Goal: Task Accomplishment & Management: Manage account settings

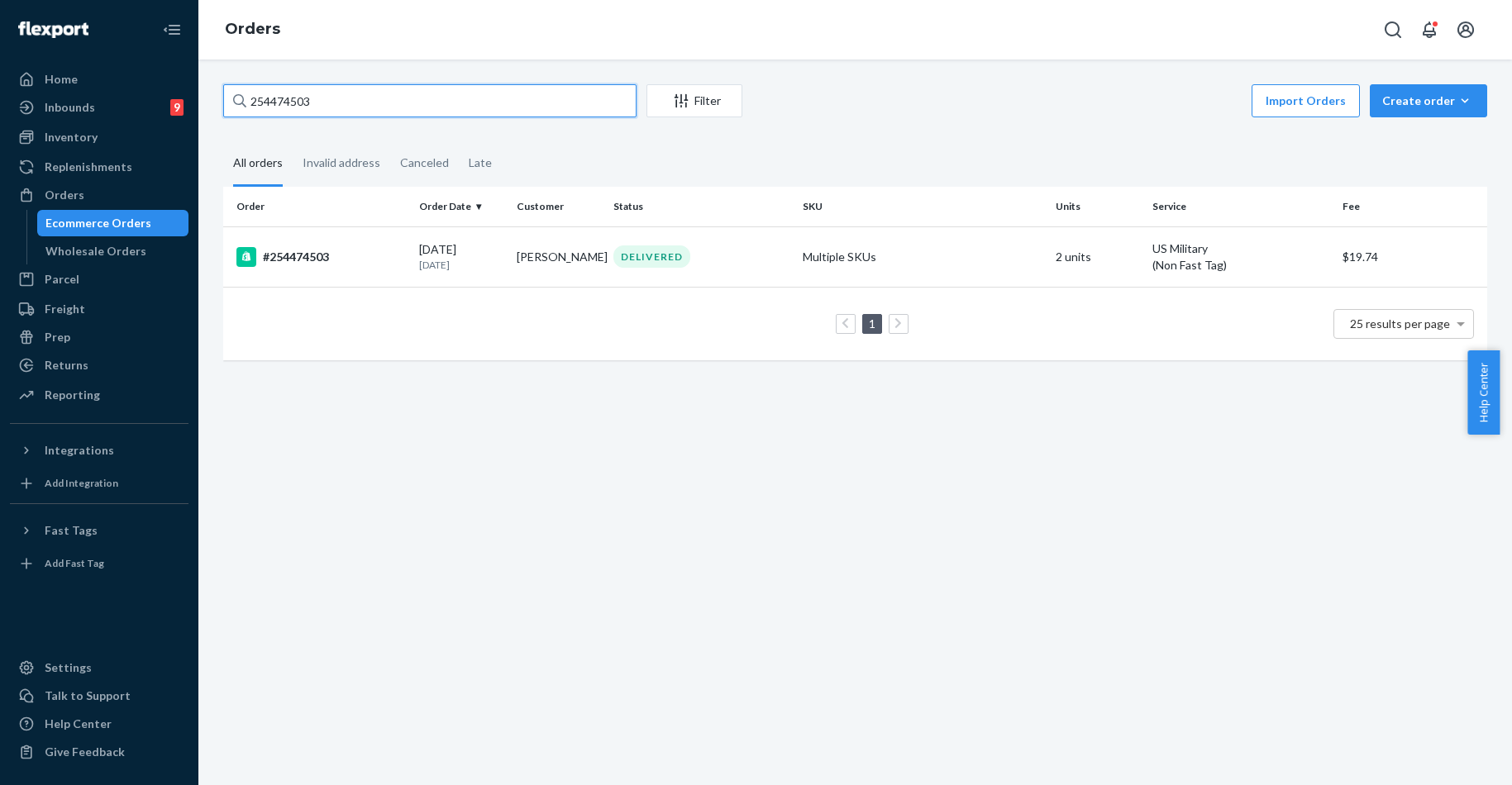
click at [419, 110] on input "254474503" at bounding box center [429, 101] width 413 height 34
paste input "687352"
type input "254687352"
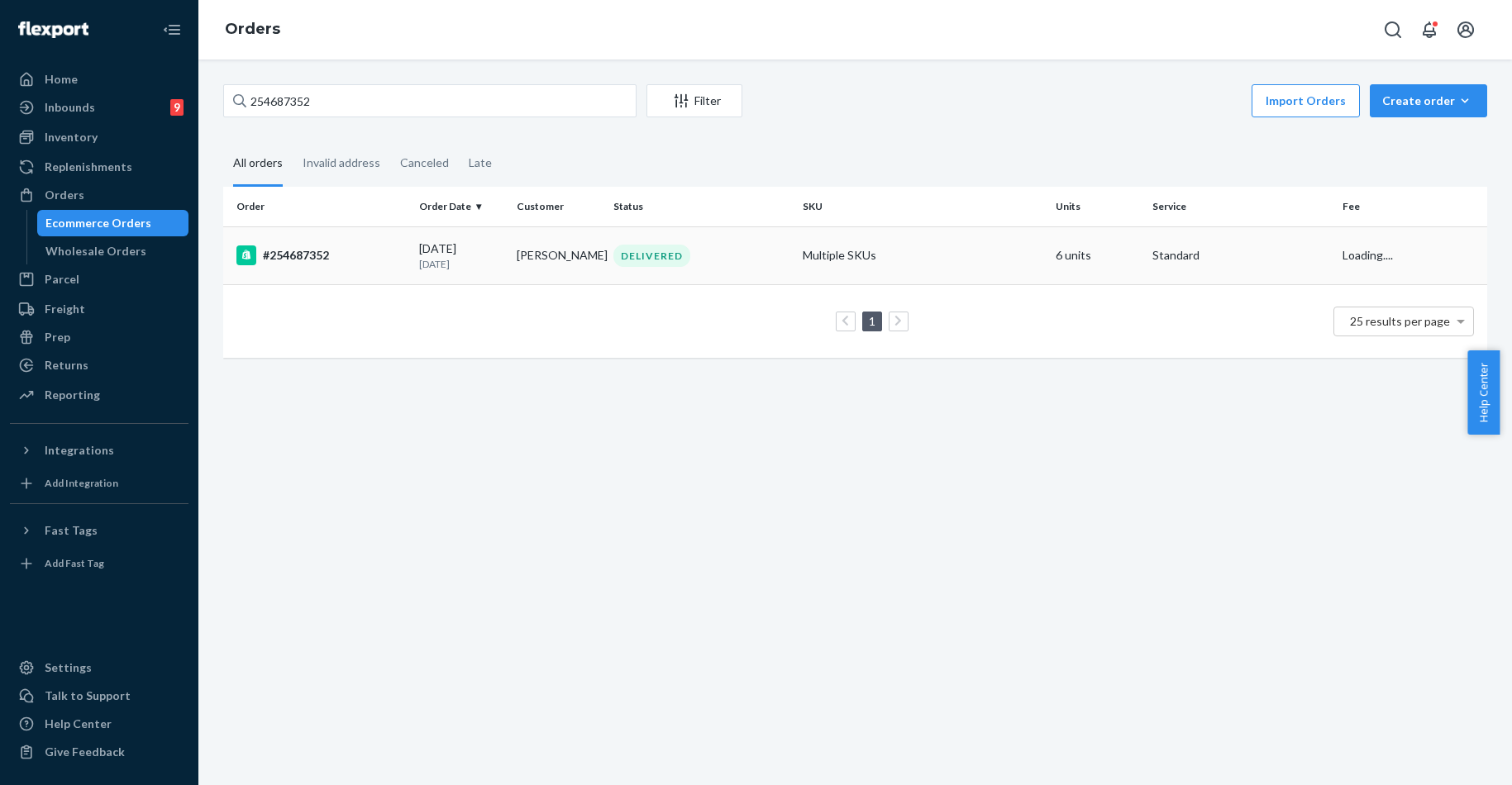
click at [299, 260] on div "#254687352" at bounding box center [322, 255] width 170 height 20
click at [299, 260] on div "254687352 Filter Import Orders Create order Ecommerce order Removal order All o…" at bounding box center [855, 422] width 1314 height 726
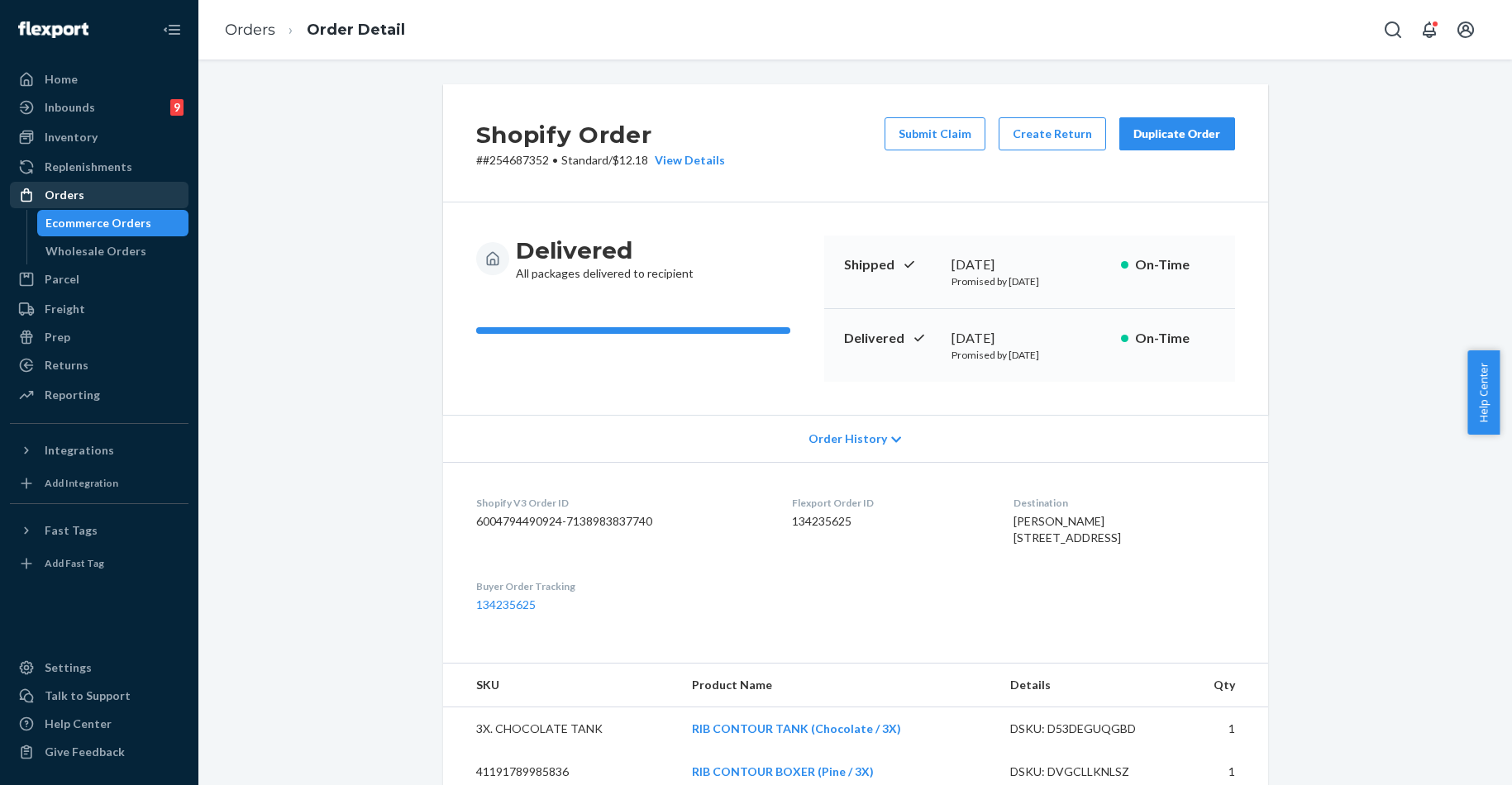
click at [108, 190] on div "Orders" at bounding box center [100, 194] width 176 height 23
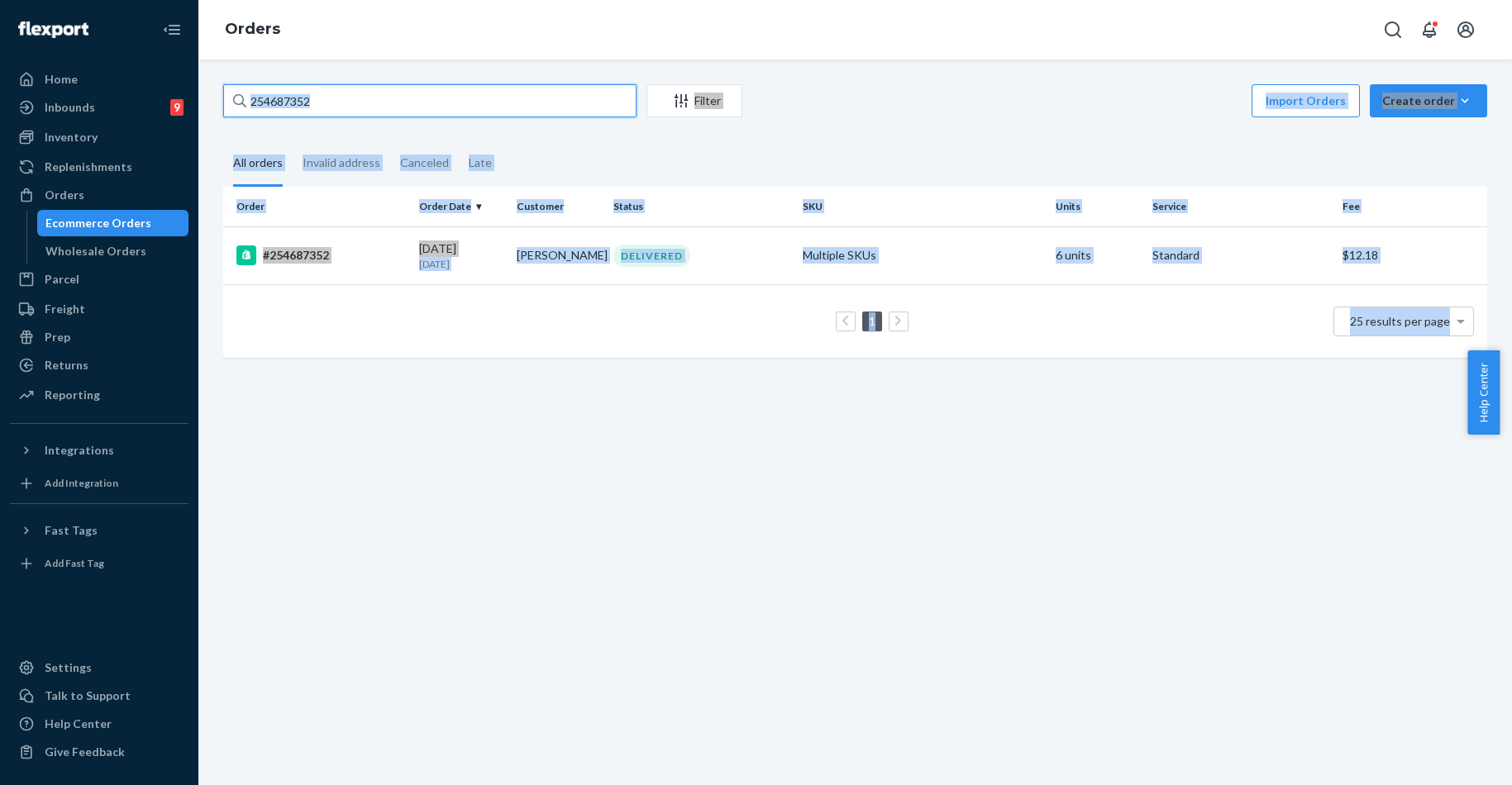
click at [411, 96] on input "254687352" at bounding box center [429, 101] width 413 height 34
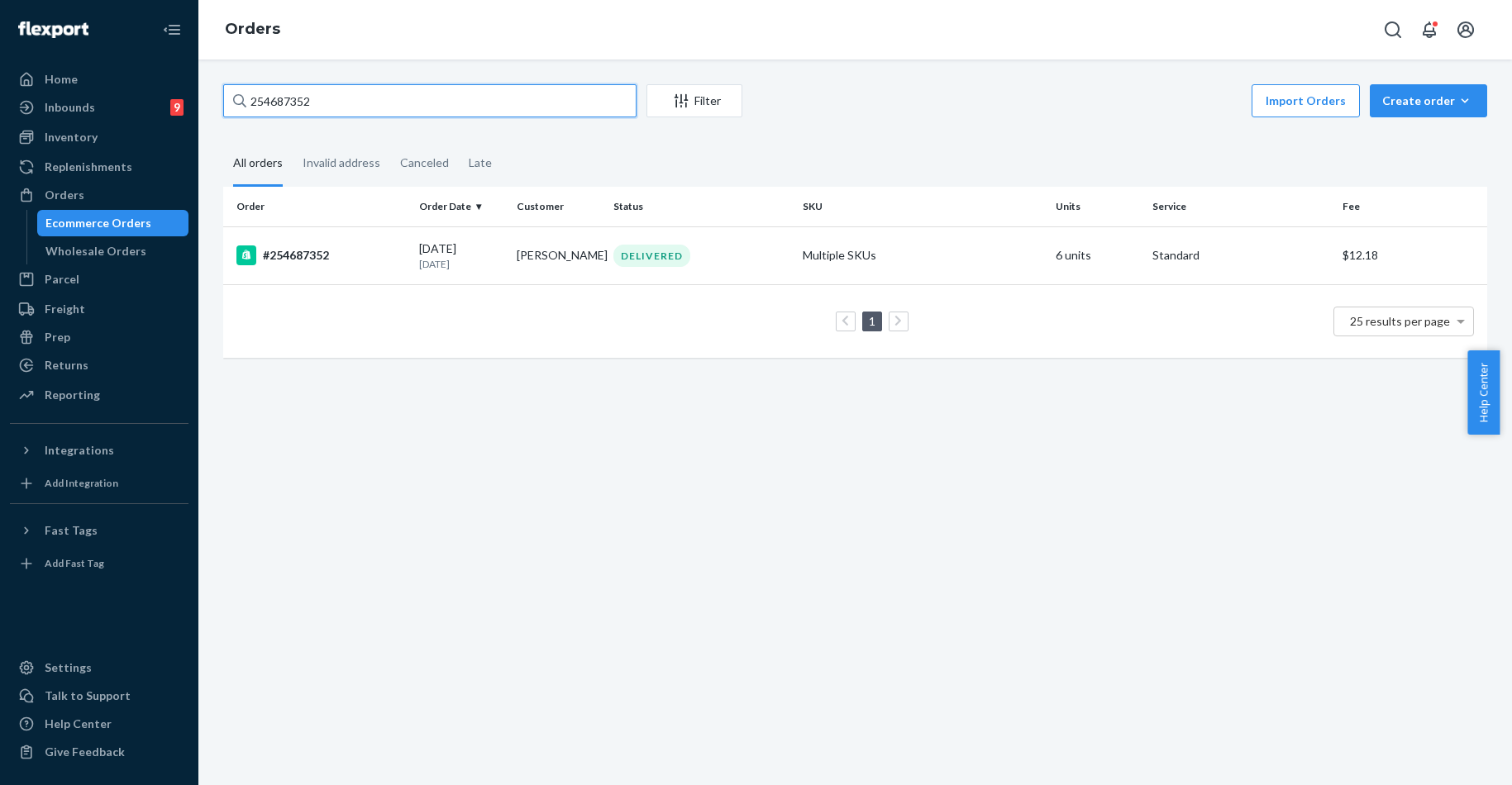
click at [411, 96] on input "254687352" at bounding box center [429, 101] width 413 height 34
paste input "3680731"
type input "253680731"
click at [323, 258] on div "#253680731" at bounding box center [322, 255] width 170 height 20
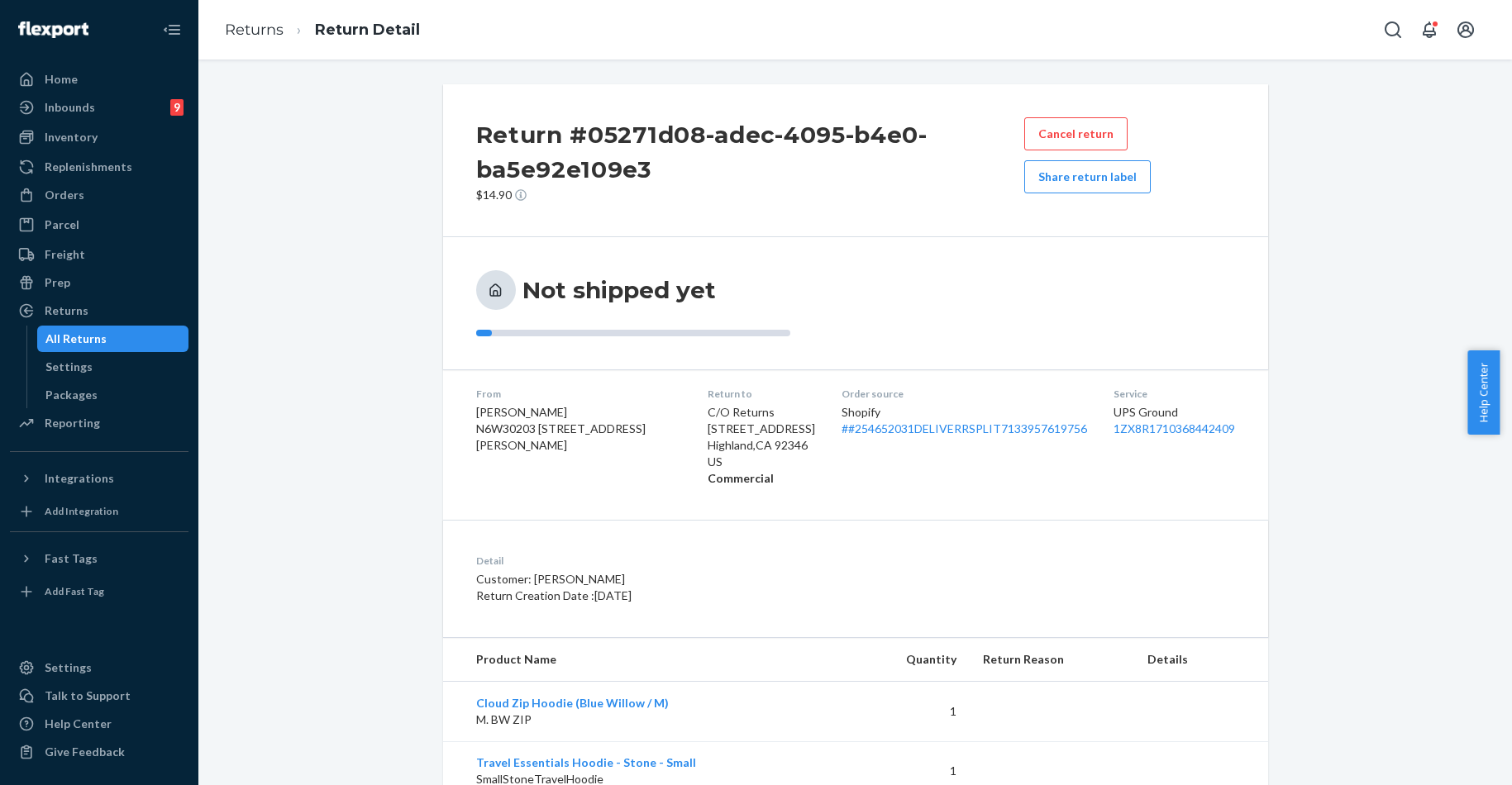
click at [81, 193] on div "Orders" at bounding box center [64, 194] width 39 height 17
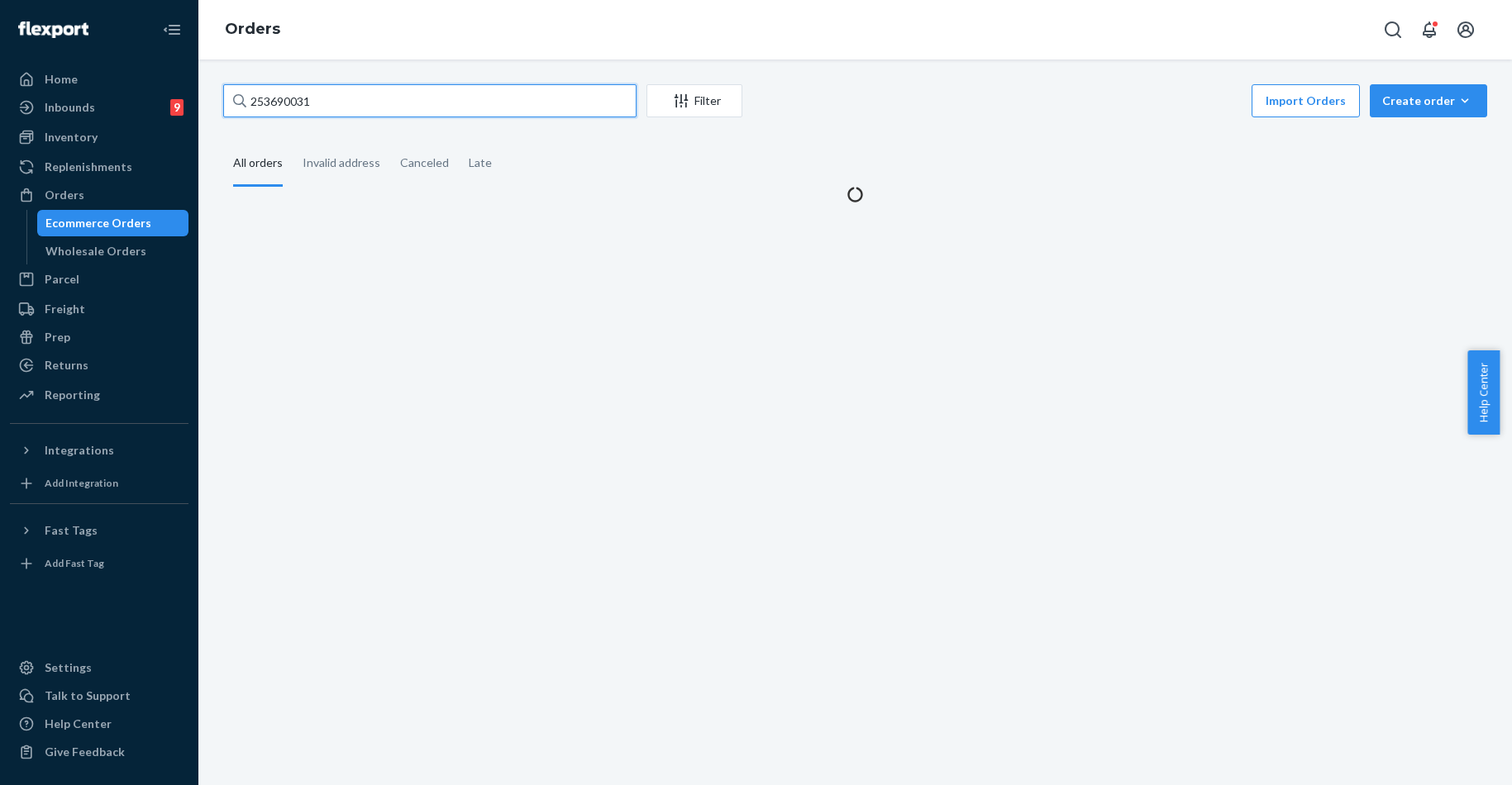
click at [352, 115] on input "253690031" at bounding box center [429, 101] width 413 height 34
paste input "4860313"
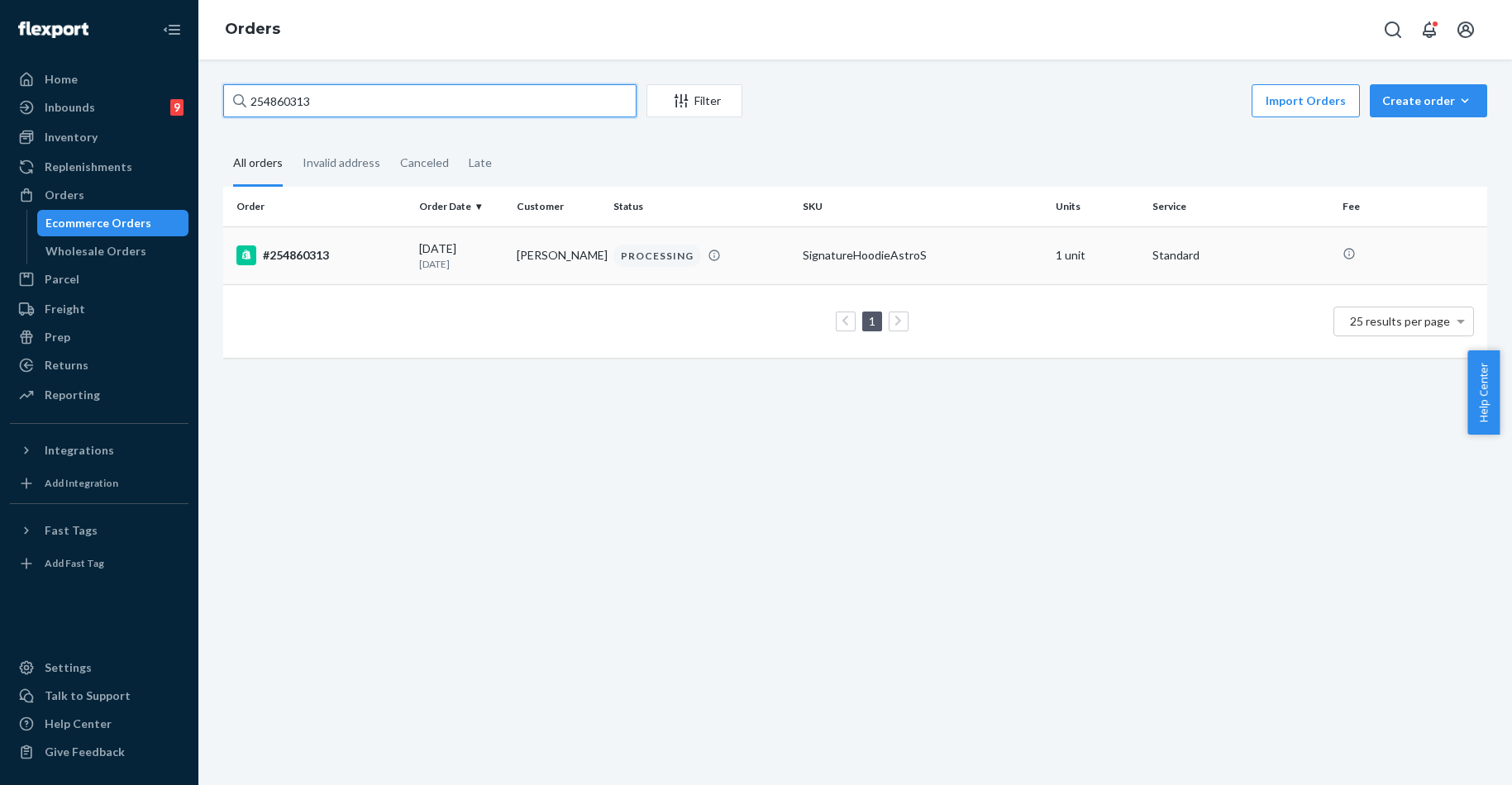
type input "254860313"
click at [313, 248] on div "#254860313" at bounding box center [322, 255] width 170 height 20
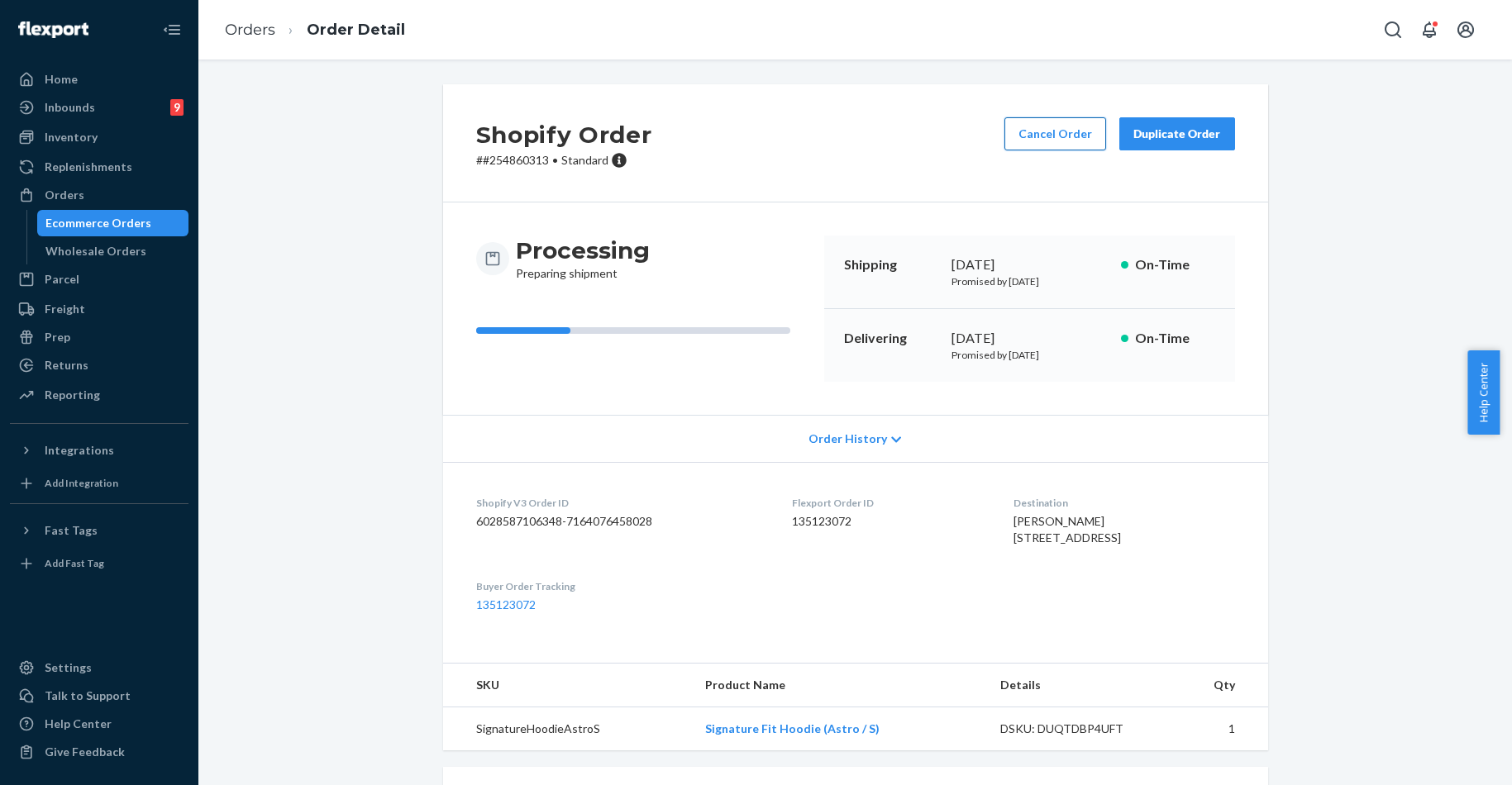
click at [1051, 148] on button "Cancel Order" at bounding box center [1054, 134] width 102 height 34
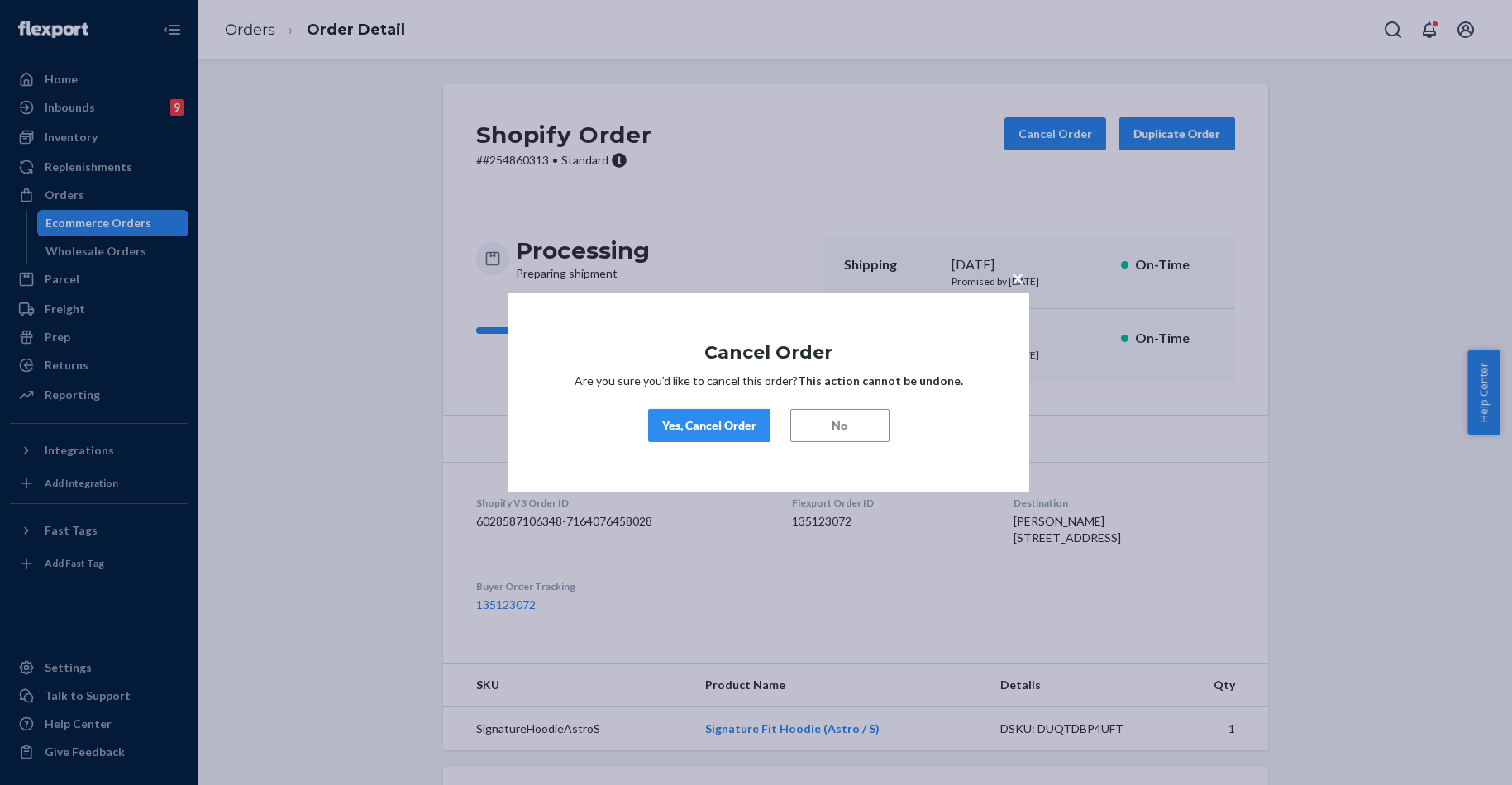
click at [716, 424] on div "Yes, Cancel Order" at bounding box center [709, 425] width 95 height 17
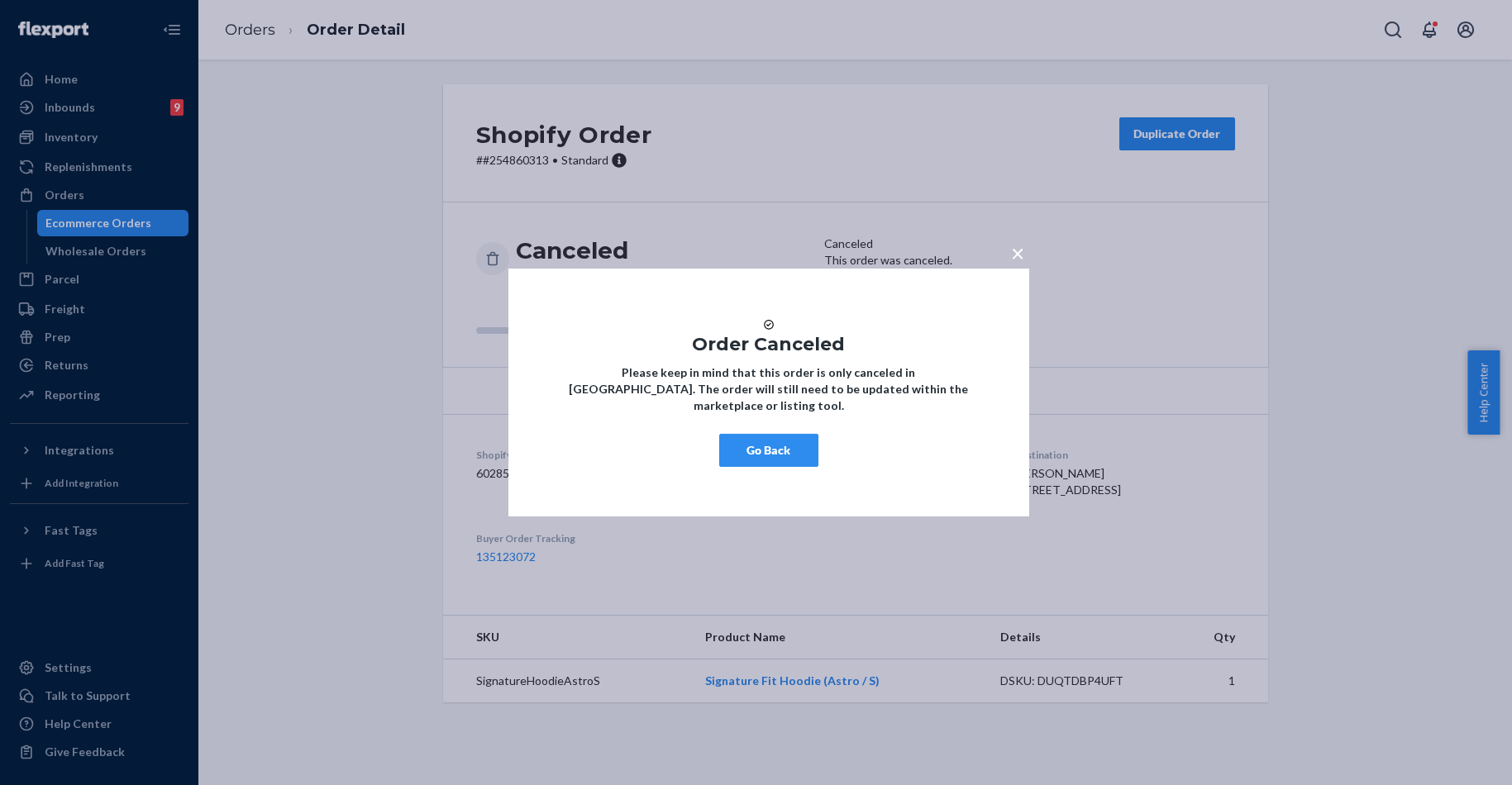
click at [772, 467] on button "Go Back" at bounding box center [768, 451] width 100 height 34
